Goal: Entertainment & Leisure: Consume media (video, audio)

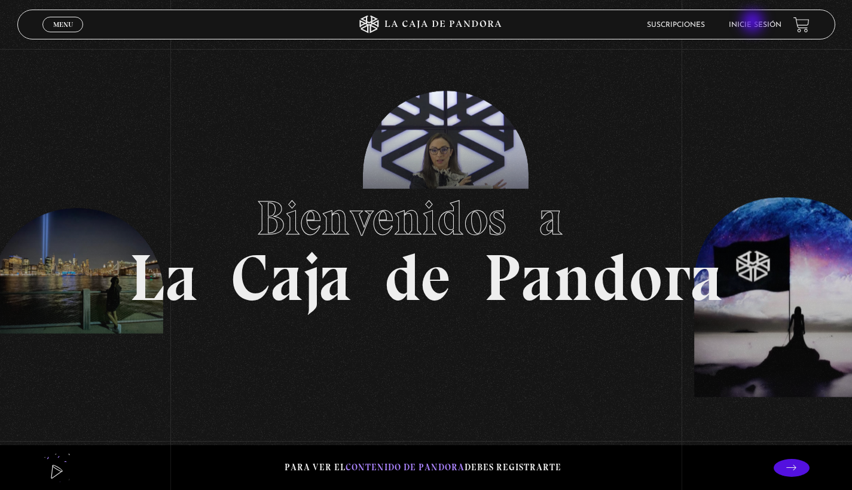
click at [754, 23] on link "Inicie sesión" at bounding box center [755, 25] width 53 height 7
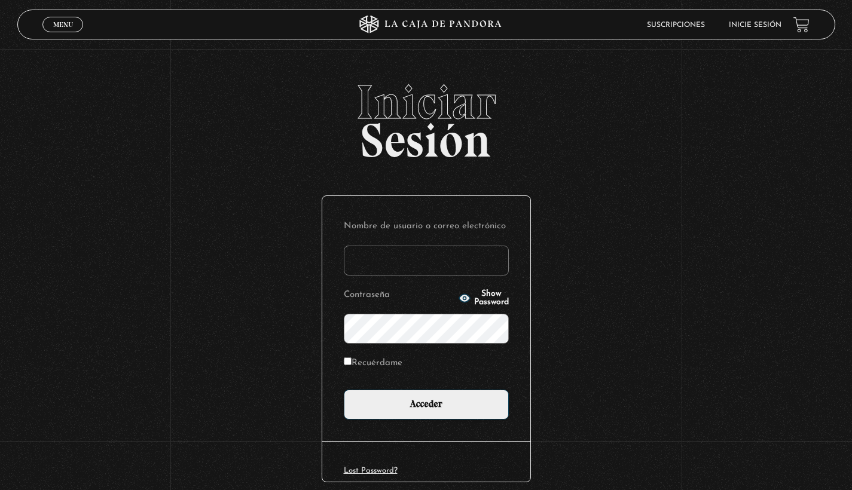
type input "[EMAIL_ADDRESS][DOMAIN_NAME]"
click at [431, 404] on input "Acceder" at bounding box center [426, 405] width 165 height 30
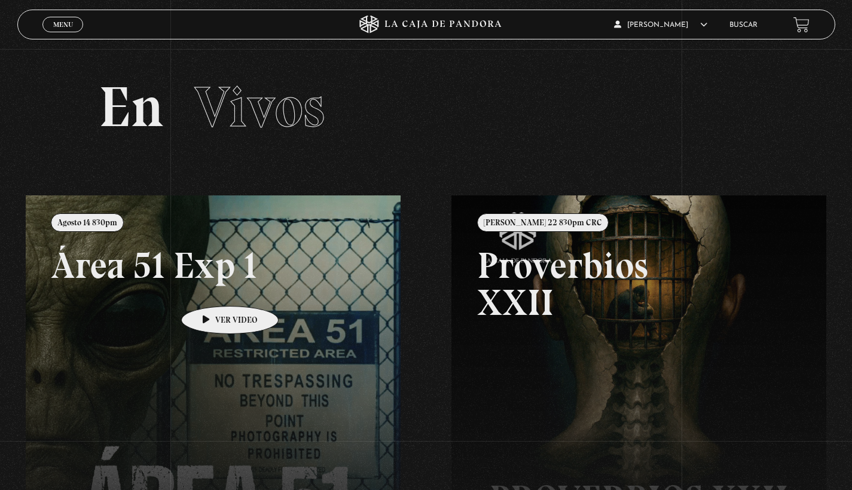
click at [211, 288] on link at bounding box center [452, 441] width 852 height 490
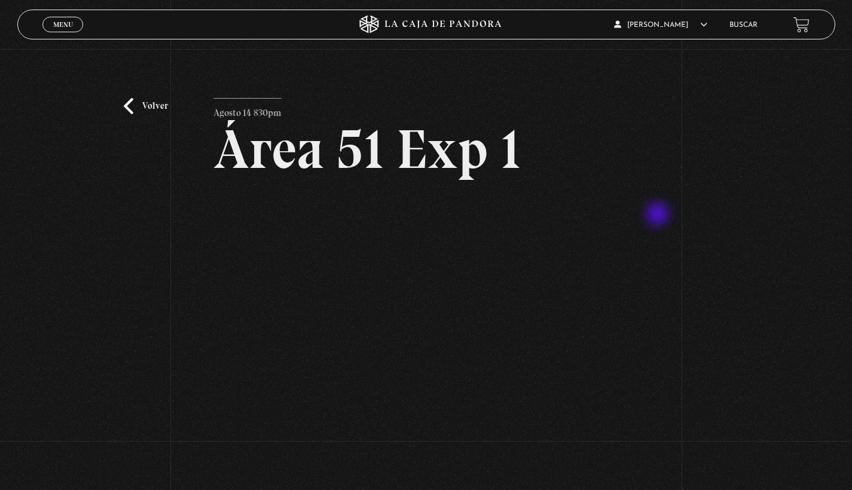
click at [659, 215] on div "Volver Agosto 14 830pm Área 51 Exp 1" at bounding box center [426, 253] width 852 height 409
click at [639, 150] on h2 "Área 51 Exp 1" at bounding box center [426, 149] width 425 height 55
